Goal: Ask a question

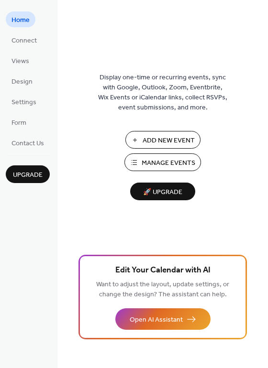
click at [163, 312] on button "Open AI Assistant" at bounding box center [162, 319] width 95 height 22
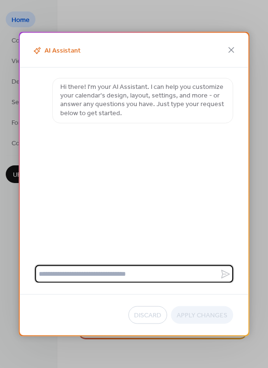
click at [82, 271] on textarea at bounding box center [127, 274] width 185 height 18
type textarea "**********"
click at [224, 279] on icon at bounding box center [225, 273] width 11 height 11
click at [220, 279] on textarea "**********" at bounding box center [127, 274] width 185 height 18
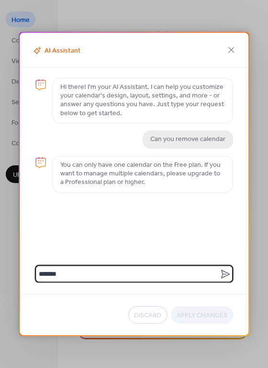
type textarea "******"
click at [231, 52] on icon at bounding box center [230, 49] width 11 height 11
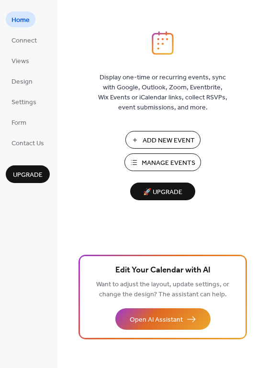
click at [157, 320] on span "Open AI Assistant" at bounding box center [156, 320] width 53 height 10
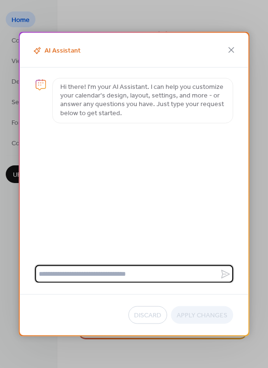
click at [232, 53] on icon at bounding box center [230, 49] width 11 height 11
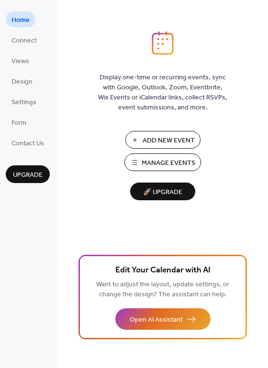
click at [26, 59] on span "Views" at bounding box center [20, 61] width 18 height 10
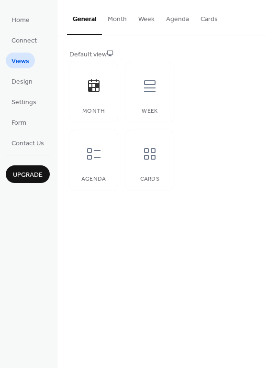
click at [201, 20] on button "Cards" at bounding box center [209, 17] width 29 height 34
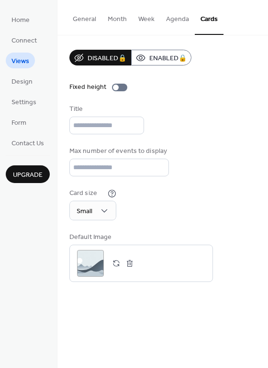
click at [21, 83] on span "Design" at bounding box center [21, 82] width 21 height 10
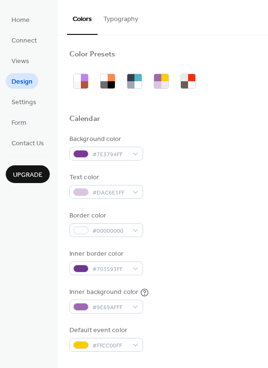
click at [25, 101] on span "Settings" at bounding box center [23, 103] width 25 height 10
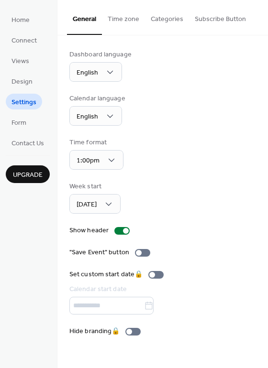
click at [14, 121] on span "Form" at bounding box center [18, 123] width 15 height 10
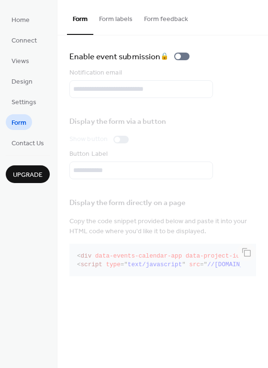
click at [190, 269] on div "Display the form directly on a page Copy the code snippet provided below and pa…" at bounding box center [162, 235] width 187 height 88
click at [23, 37] on span "Connect" at bounding box center [23, 41] width 25 height 10
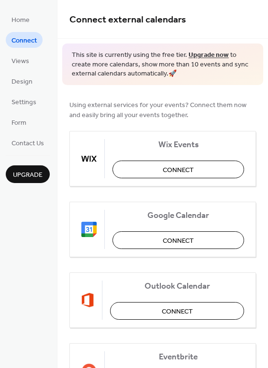
click at [23, 20] on span "Home" at bounding box center [20, 20] width 18 height 10
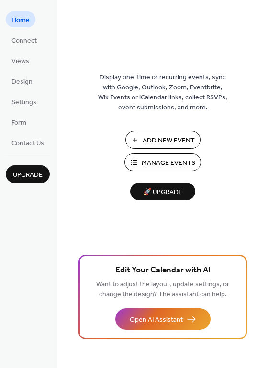
click at [29, 140] on span "Contact Us" at bounding box center [27, 144] width 33 height 10
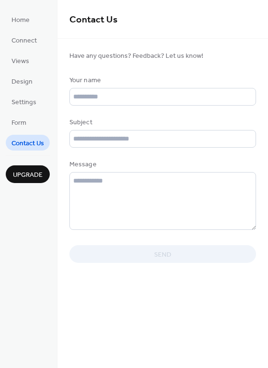
click at [27, 13] on link "Home" at bounding box center [21, 19] width 30 height 16
